Goal: Transaction & Acquisition: Book appointment/travel/reservation

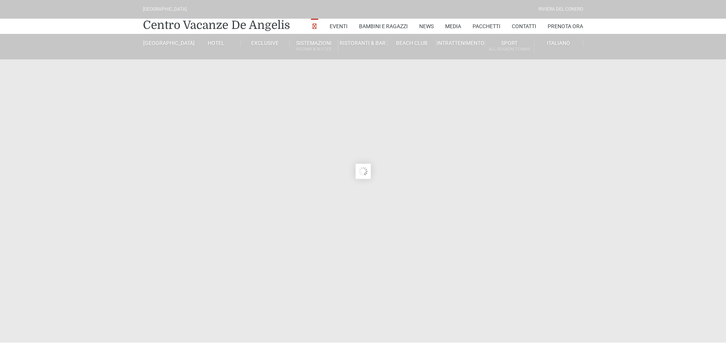
type input "29/08/2025"
type input "30/08/2025"
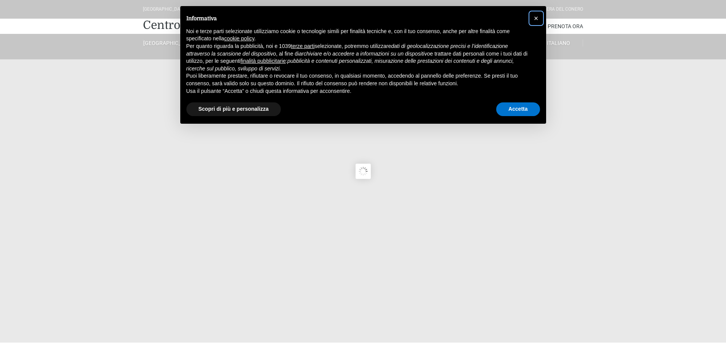
click at [537, 20] on span "×" at bounding box center [536, 18] width 5 height 8
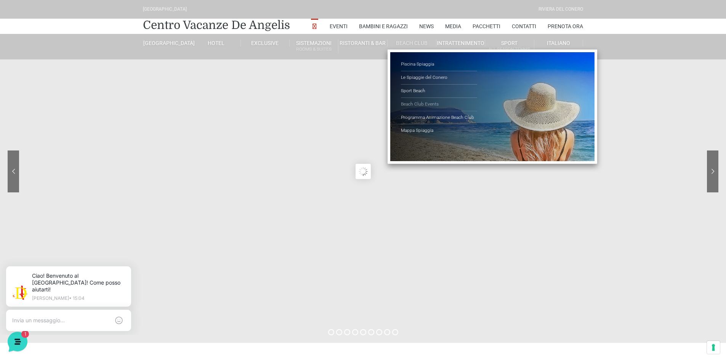
click at [414, 104] on link "Beach Club Events" at bounding box center [439, 104] width 76 height 13
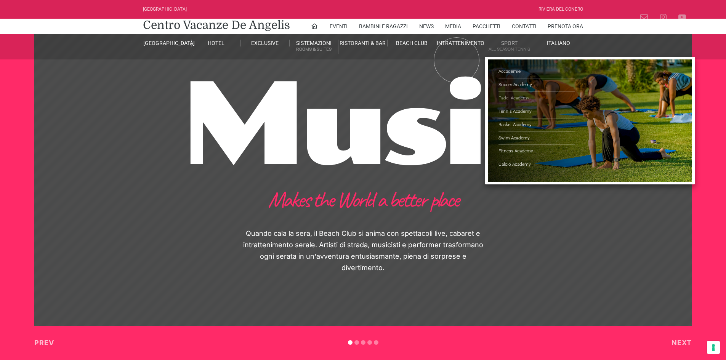
click at [521, 98] on link "Padel Academy" at bounding box center [536, 98] width 76 height 13
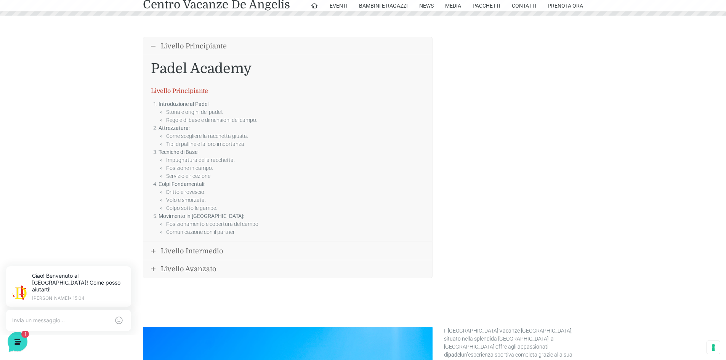
scroll to position [326, 0]
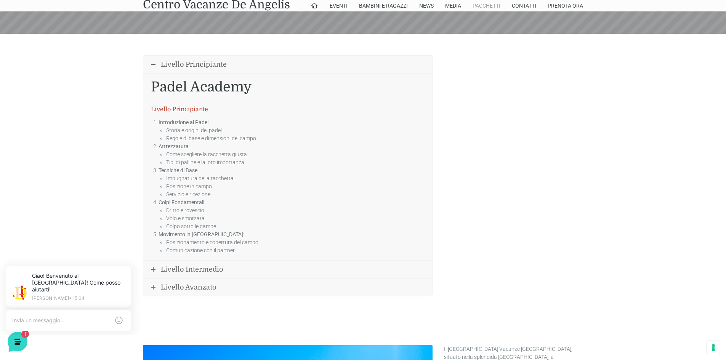
click at [490, 3] on link "Pacchetti" at bounding box center [487, 5] width 28 height 11
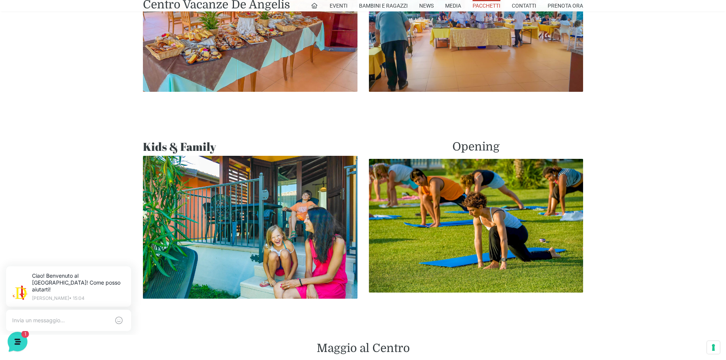
scroll to position [572, 0]
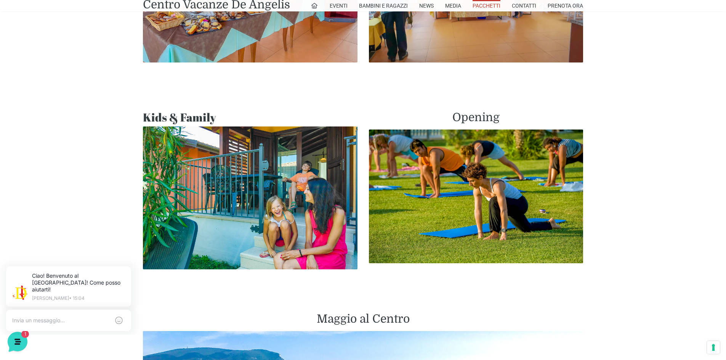
click at [264, 191] on img at bounding box center [250, 198] width 215 height 143
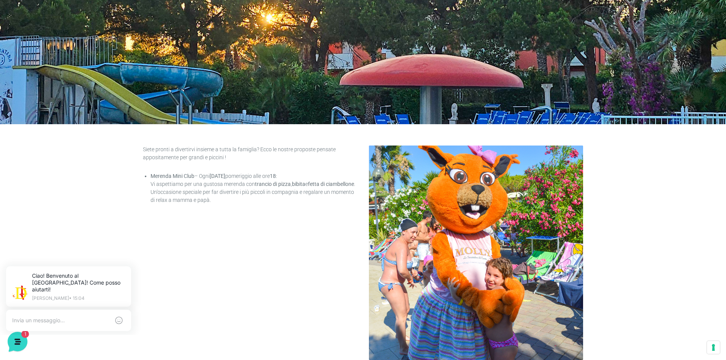
scroll to position [191, 0]
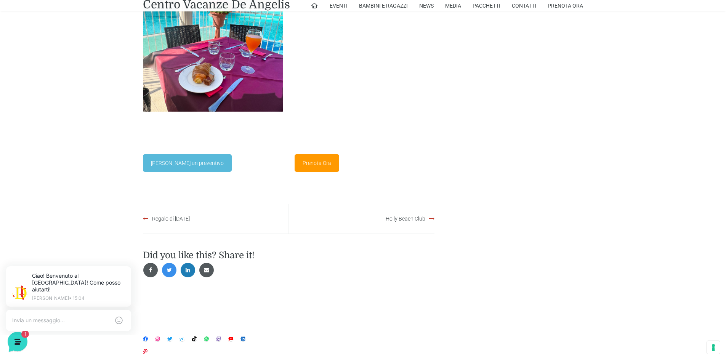
scroll to position [991, 0]
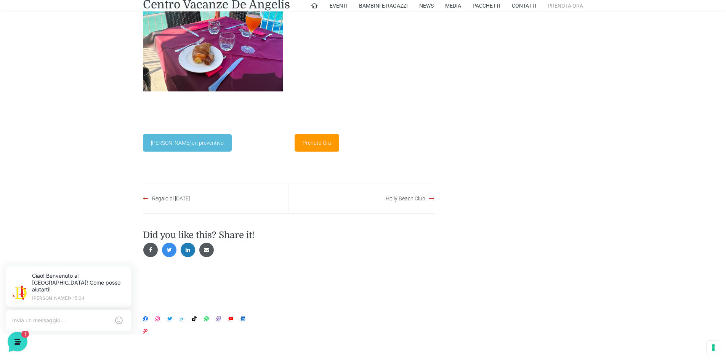
click at [572, 9] on link "Prenota Ora" at bounding box center [565, 5] width 35 height 11
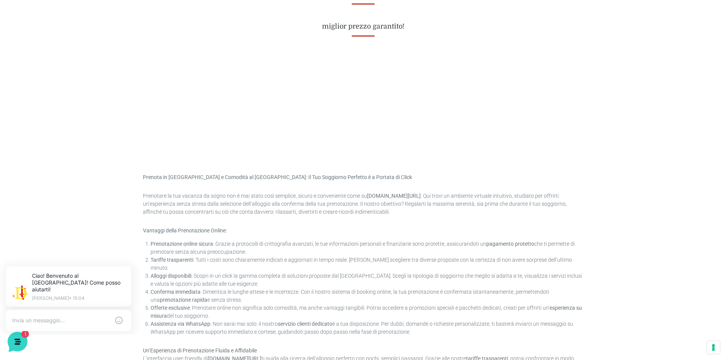
scroll to position [343, 0]
